Goal: Navigation & Orientation: Find specific page/section

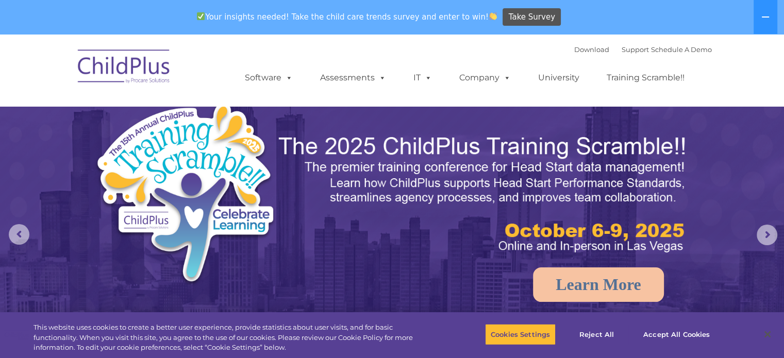
select select "MEDIUM"
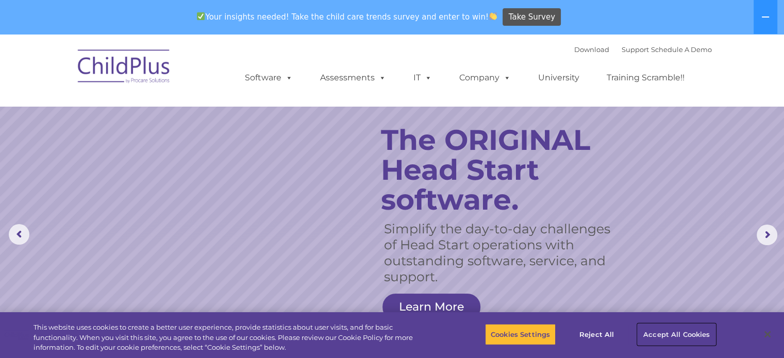
click at [662, 331] on button "Accept All Cookies" at bounding box center [676, 335] width 78 height 22
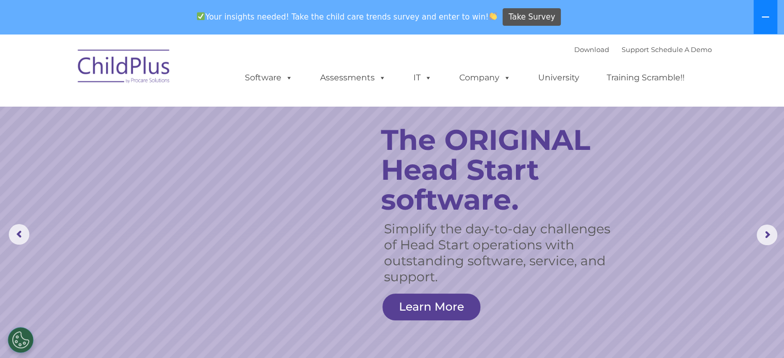
click at [768, 14] on icon at bounding box center [765, 17] width 8 height 8
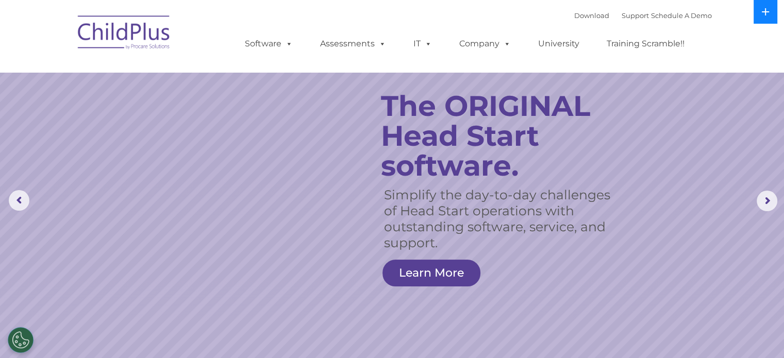
click at [756, 14] on button at bounding box center [765, 12] width 24 height 24
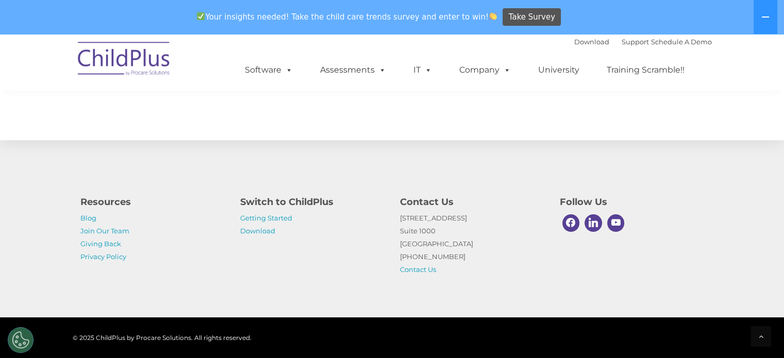
scroll to position [1183, 0]
click at [266, 217] on link "Getting Started" at bounding box center [266, 218] width 52 height 8
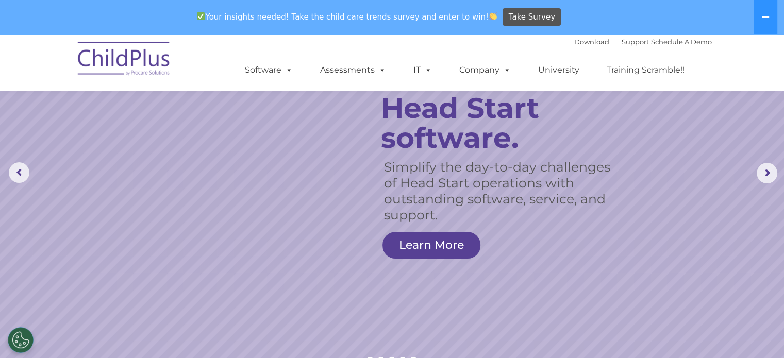
scroll to position [0, 0]
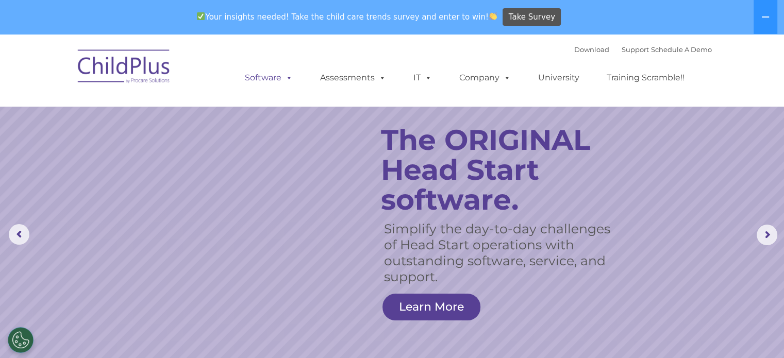
click at [275, 80] on link "Software" at bounding box center [268, 77] width 69 height 21
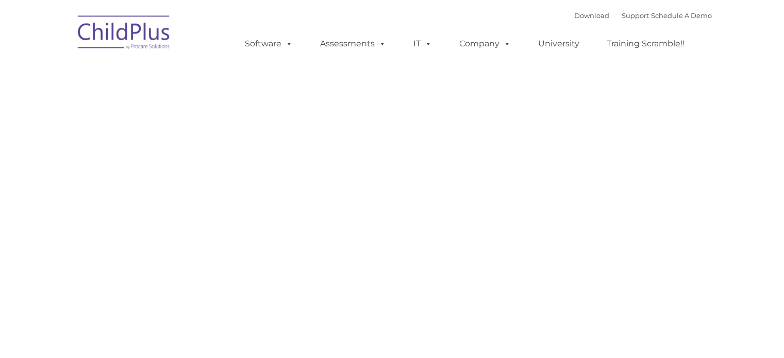
type input ""
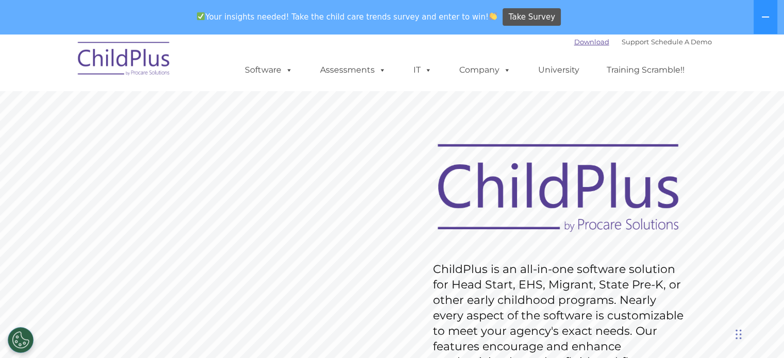
click at [577, 42] on link "Download" at bounding box center [591, 42] width 35 height 8
click at [623, 42] on link "Support" at bounding box center [634, 42] width 27 height 8
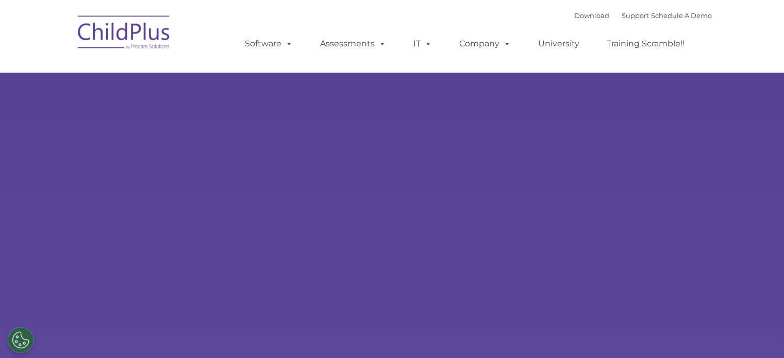
type input ""
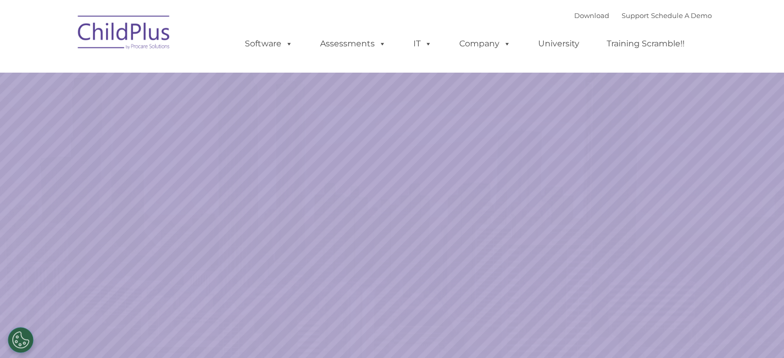
select select "MEDIUM"
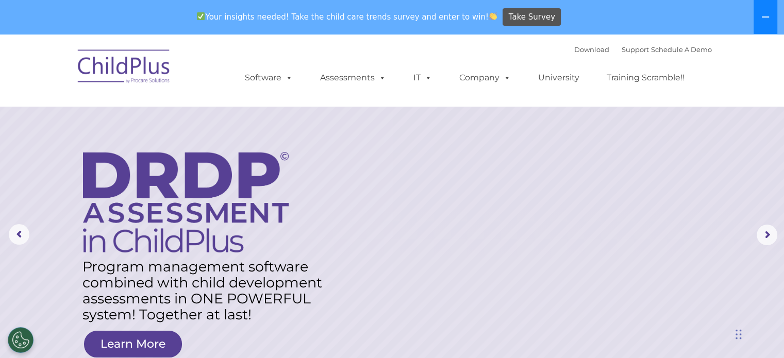
click at [763, 14] on icon at bounding box center [765, 17] width 8 height 8
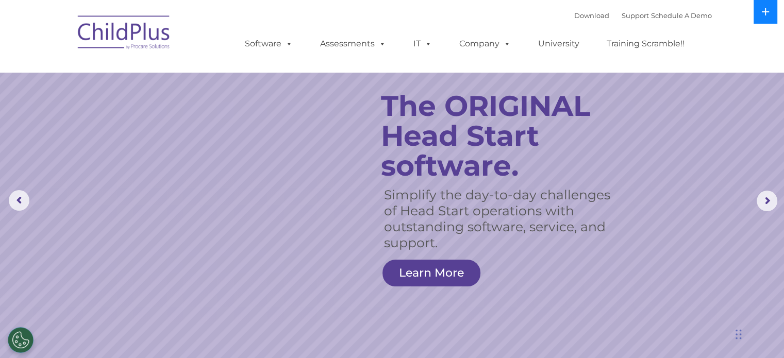
click at [774, 8] on button at bounding box center [765, 12] width 24 height 24
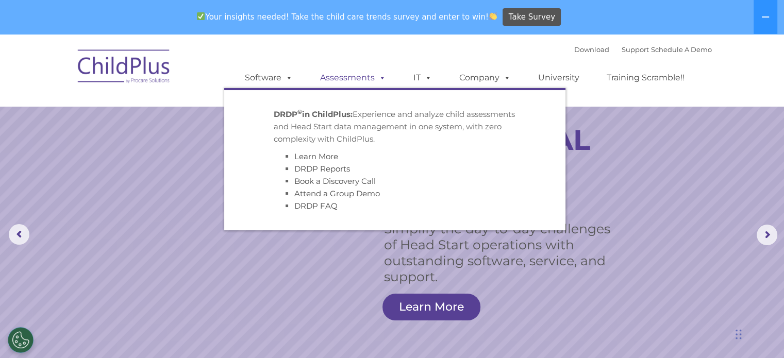
click at [346, 81] on link "Assessments" at bounding box center [353, 77] width 87 height 21
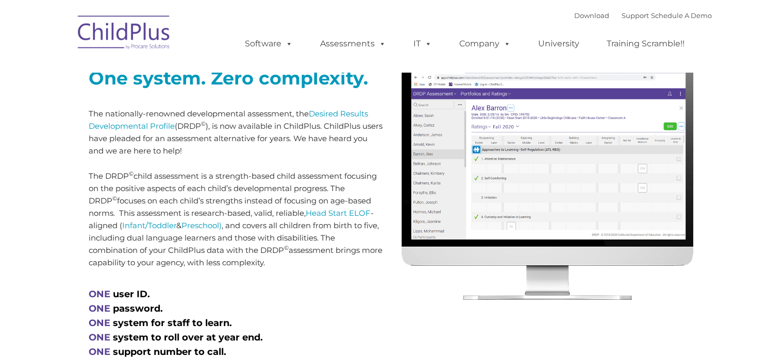
scroll to position [206, 0]
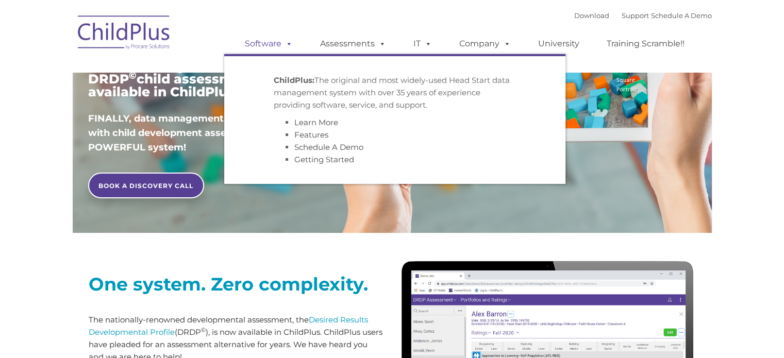
type input ""
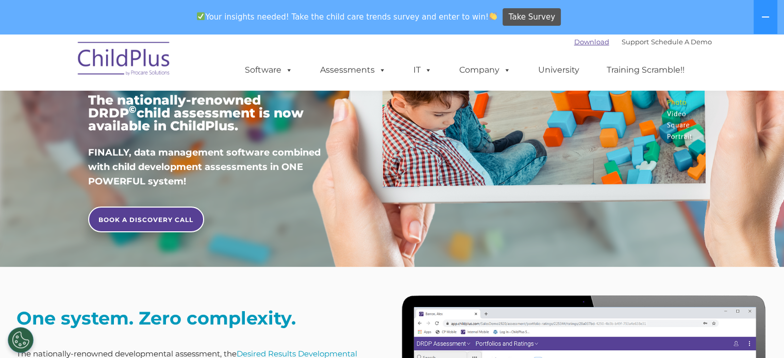
click at [574, 41] on link "Download" at bounding box center [591, 42] width 35 height 8
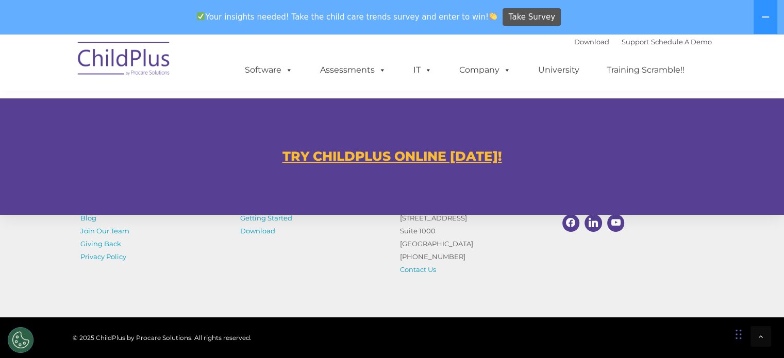
scroll to position [590, 0]
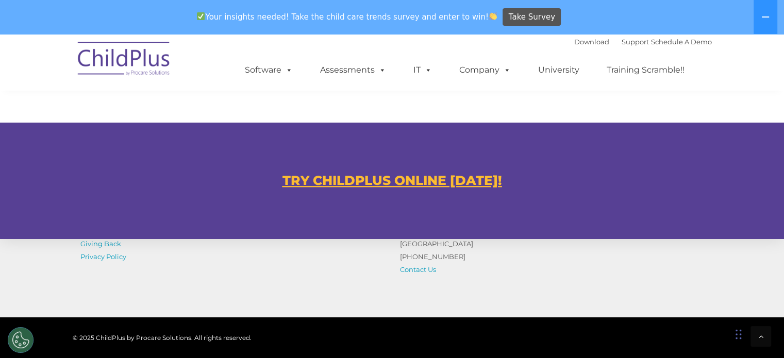
click at [312, 179] on u "TRY CHILDPLUS ONLINE [DATE]!" at bounding box center [391, 180] width 219 height 15
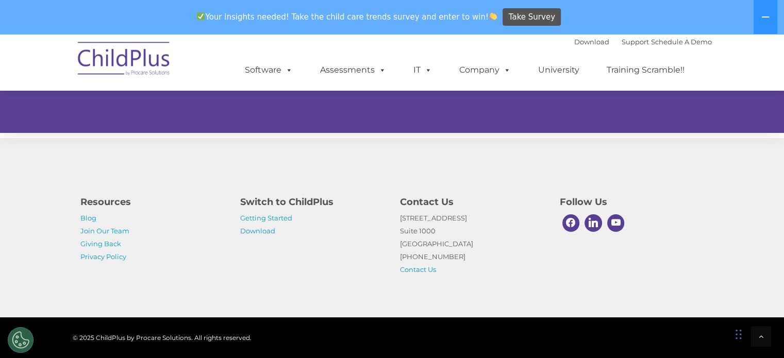
scroll to position [705, 0]
